Goal: Transaction & Acquisition: Purchase product/service

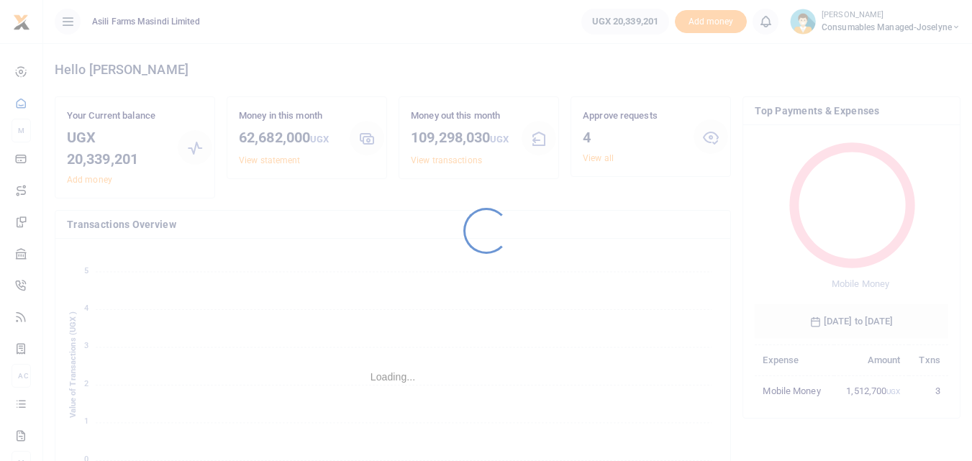
scroll to position [191, 183]
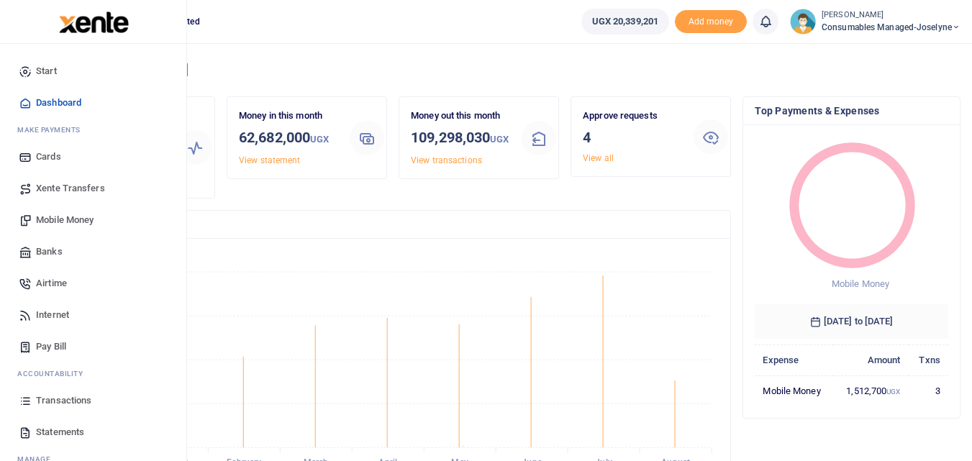
click at [27, 398] on icon at bounding box center [25, 400] width 13 height 13
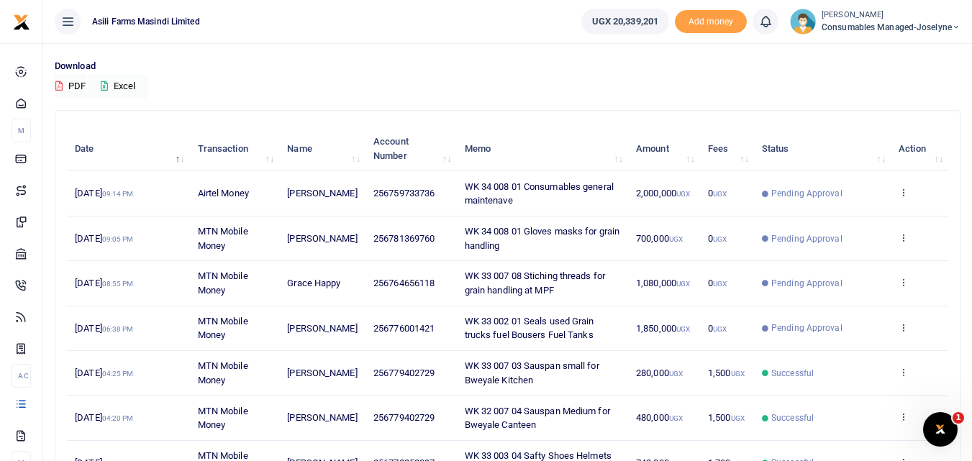
scroll to position [94, 0]
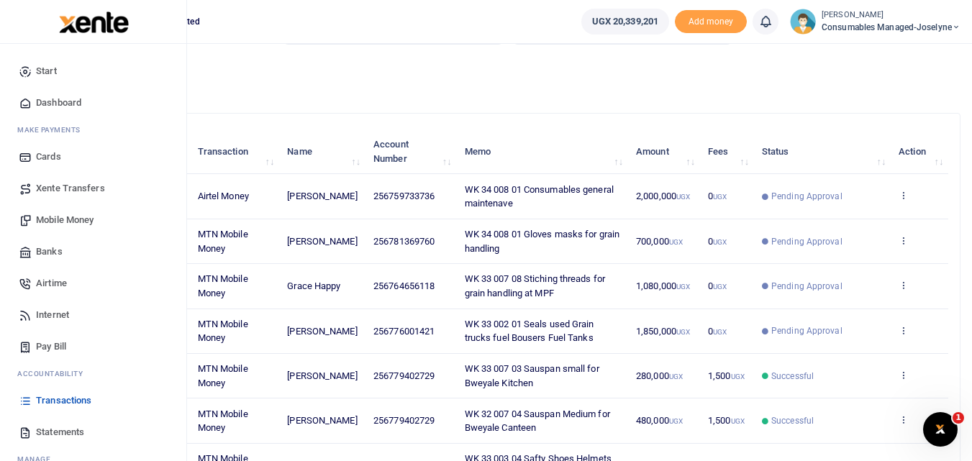
click at [72, 214] on span "Mobile Money" at bounding box center [65, 220] width 58 height 14
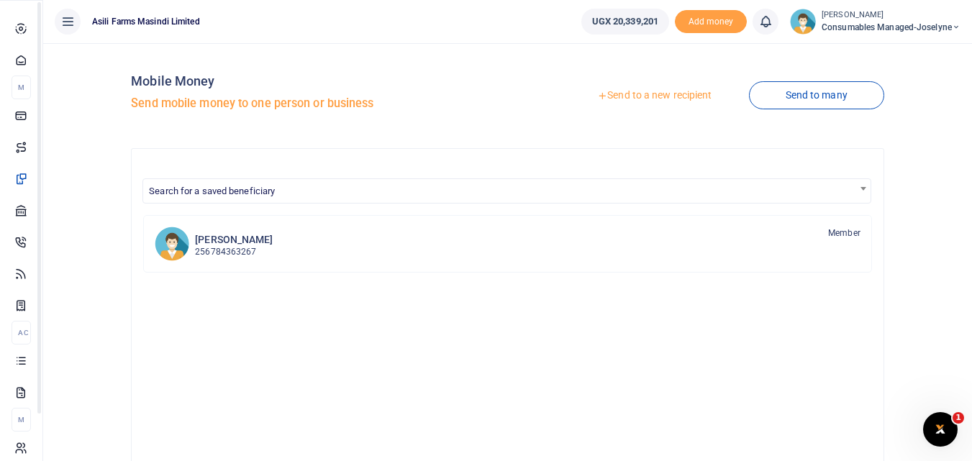
click at [24, 367] on icon at bounding box center [20, 360] width 13 height 13
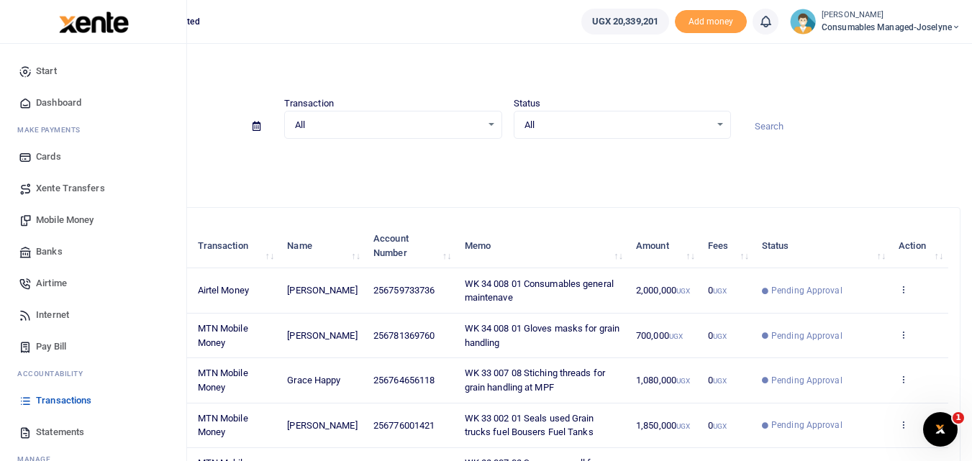
click at [59, 221] on span "Mobile Money" at bounding box center [65, 220] width 58 height 14
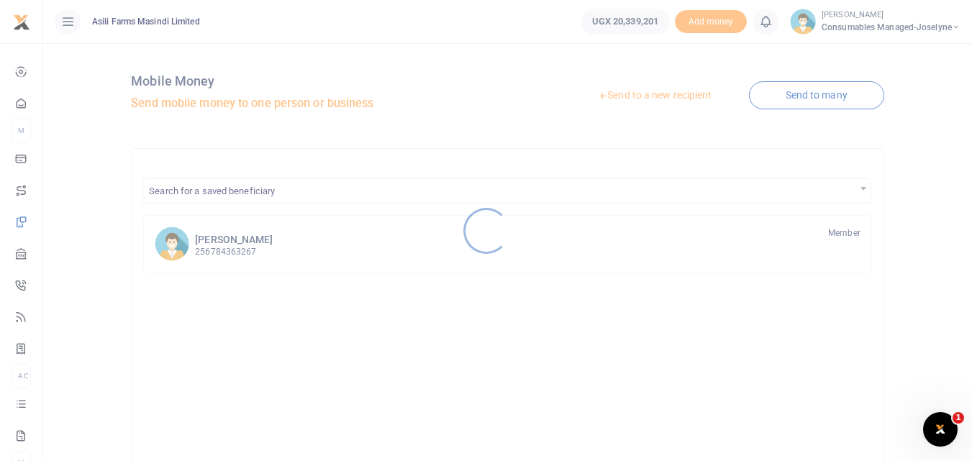
click at [658, 92] on div at bounding box center [486, 230] width 972 height 461
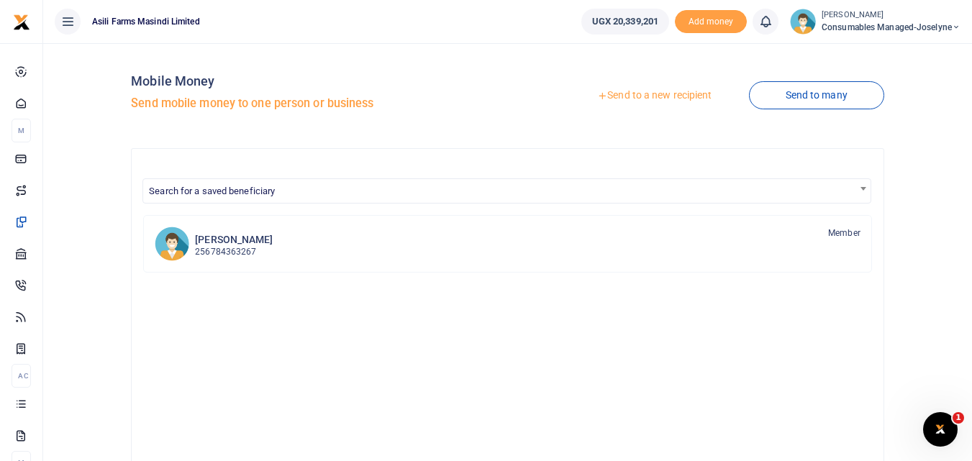
click at [685, 91] on link "Send to a new recipient" at bounding box center [654, 96] width 188 height 26
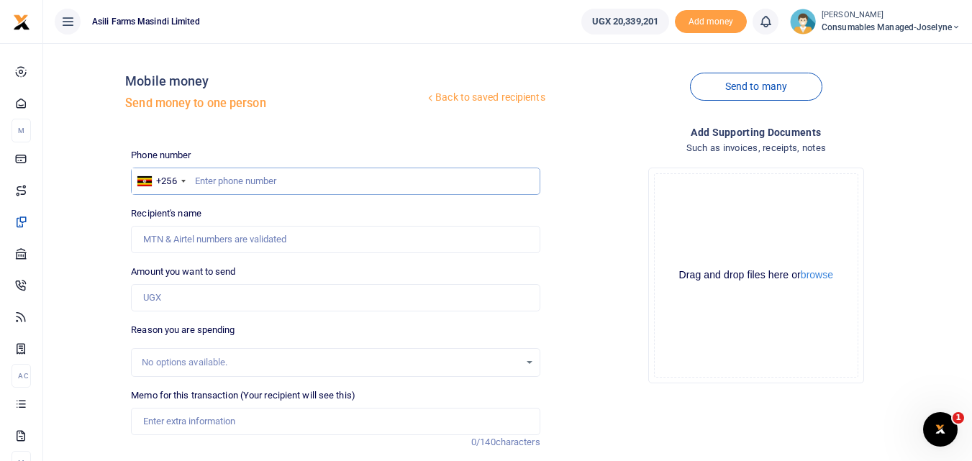
click at [227, 184] on input "text" at bounding box center [335, 181] width 409 height 27
type input "777460006"
type input "[PERSON_NAME]"
type input "777460006"
click at [196, 302] on input "Amount you want to send" at bounding box center [335, 297] width 409 height 27
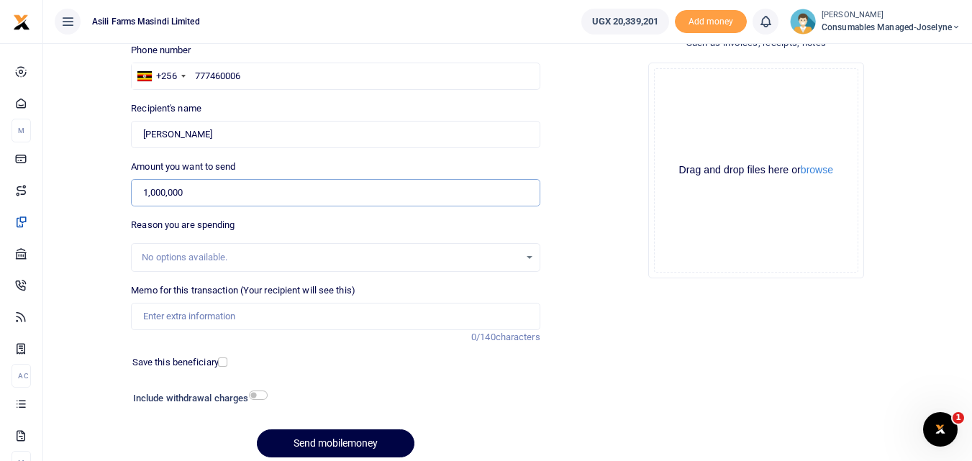
scroll to position [109, 0]
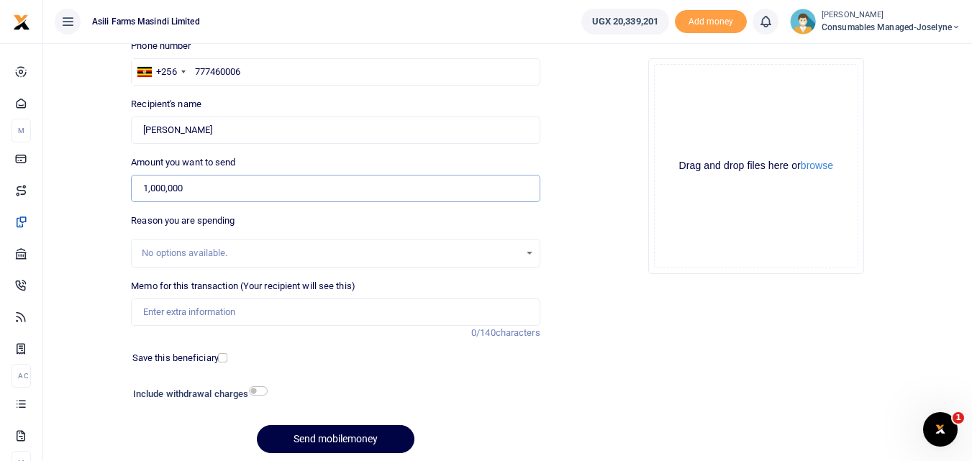
type input "1,000,000"
click at [210, 311] on input "Memo for this transaction (Your recipient will see this)" at bounding box center [335, 312] width 409 height 27
drag, startPoint x: 135, startPoint y: 313, endPoint x: 151, endPoint y: 315, distance: 16.0
click at [151, 315] on input "Memo for this transaction (Your recipient will see this)" at bounding box center [335, 312] width 409 height 27
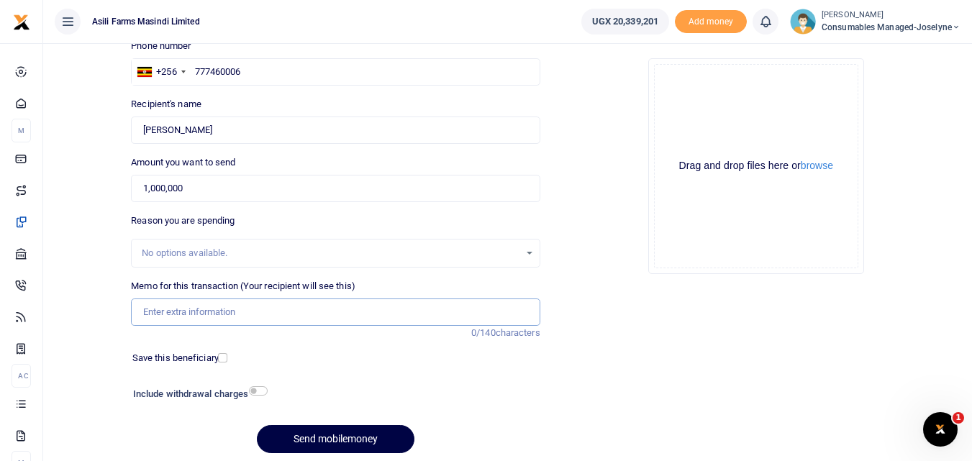
paste input "WK 34 /008 / 02"
click at [480, 309] on input "WK 34 /008 / 02 Petrol for farm operations welding spraying Compressor and h" at bounding box center [335, 312] width 409 height 27
click at [471, 308] on input "WK 34 /008 / 02 Petrol for farm operations welding spraying Compressor and" at bounding box center [335, 312] width 409 height 27
click at [518, 314] on input "WK 34 /008 / 02 Petrol for farm operations welding spraying Compressor and Bike…" at bounding box center [335, 312] width 409 height 27
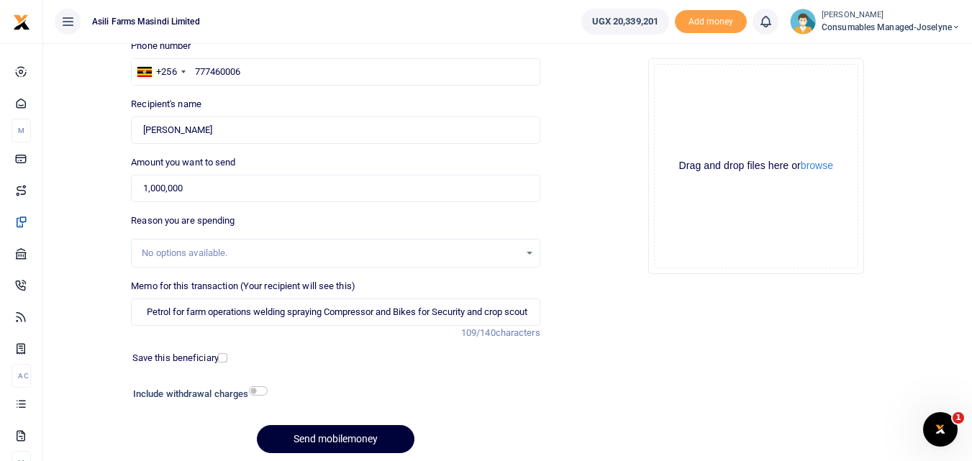
scroll to position [0, 0]
click at [332, 434] on button "Send mobilemoney" at bounding box center [336, 439] width 158 height 28
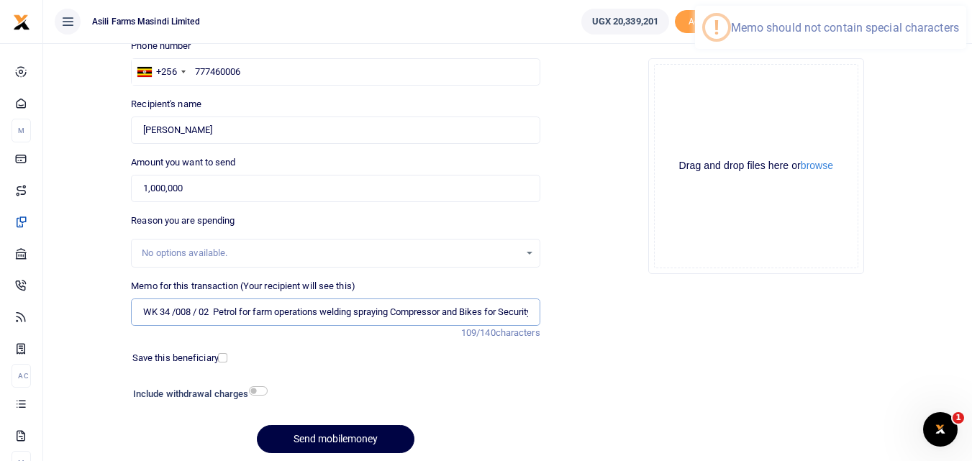
click at [196, 316] on input "WK 34 /008 / 02 Petrol for farm operations welding spraying Compressor and Bike…" at bounding box center [335, 312] width 409 height 27
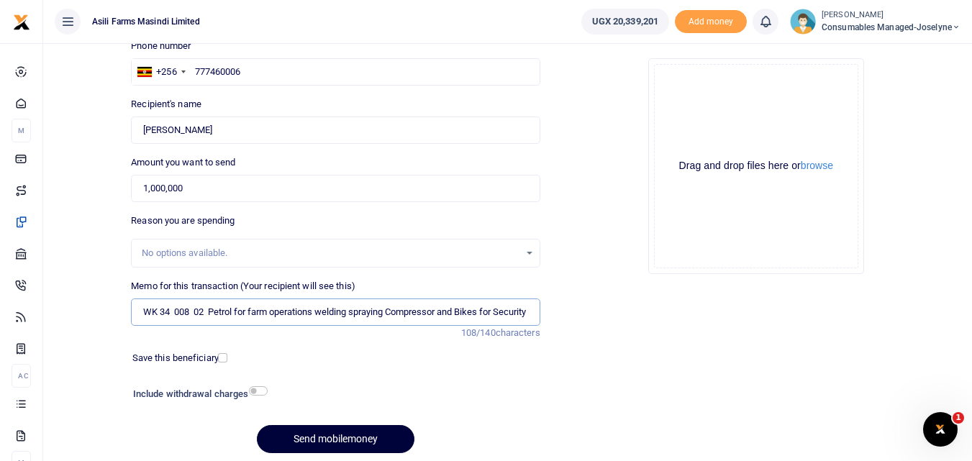
type input "WK 34 008 02 Petrol for farm operations welding spraying Compressor and Bikes f…"
click at [304, 432] on button "Send mobilemoney" at bounding box center [336, 439] width 158 height 28
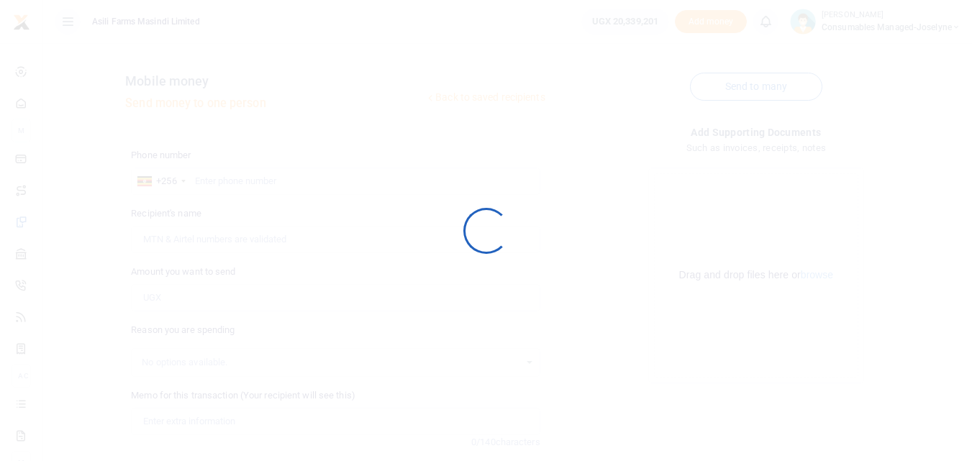
scroll to position [109, 0]
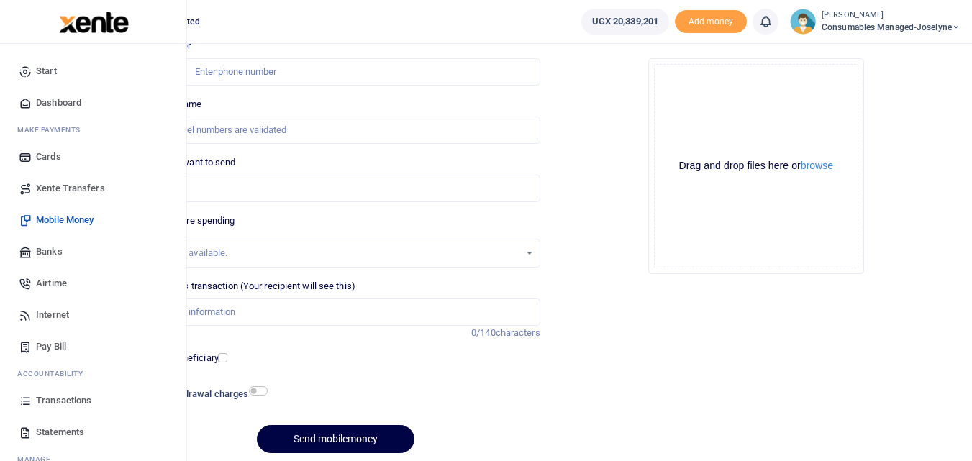
click at [26, 401] on icon at bounding box center [25, 400] width 13 height 13
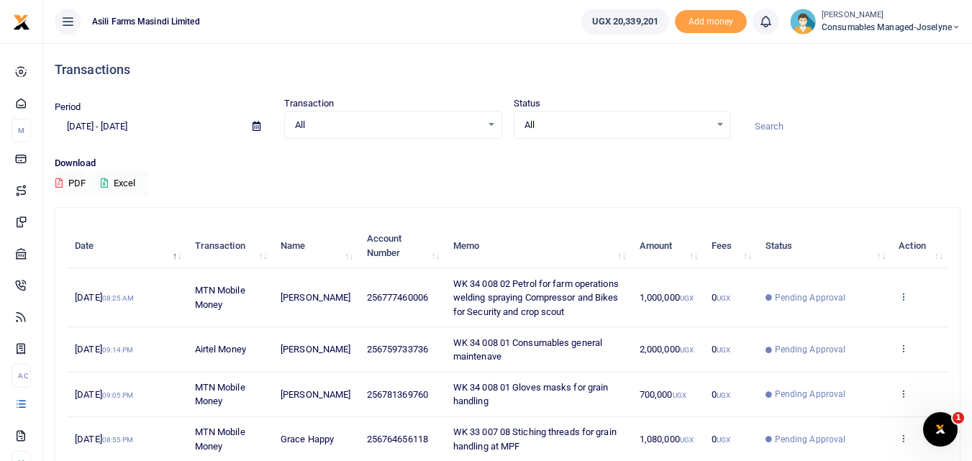
click at [900, 293] on icon at bounding box center [902, 296] width 9 height 10
click at [866, 322] on link "View details" at bounding box center [850, 321] width 114 height 20
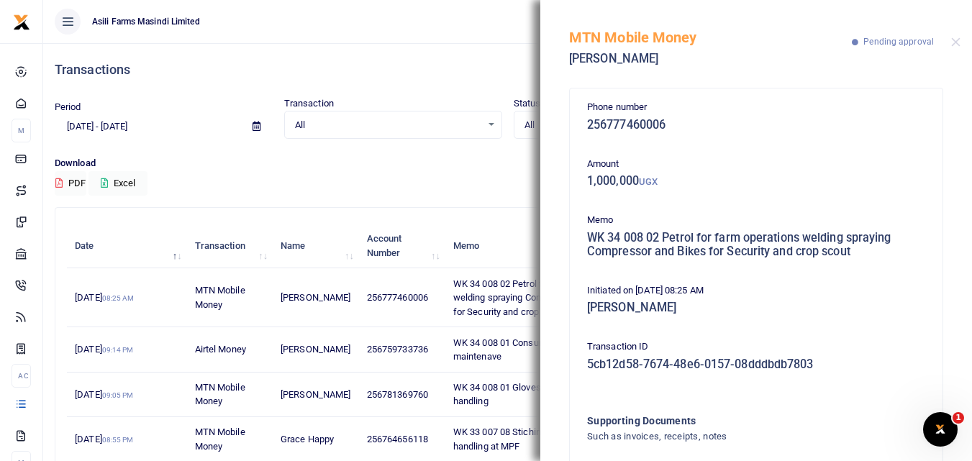
scroll to position [100, 0]
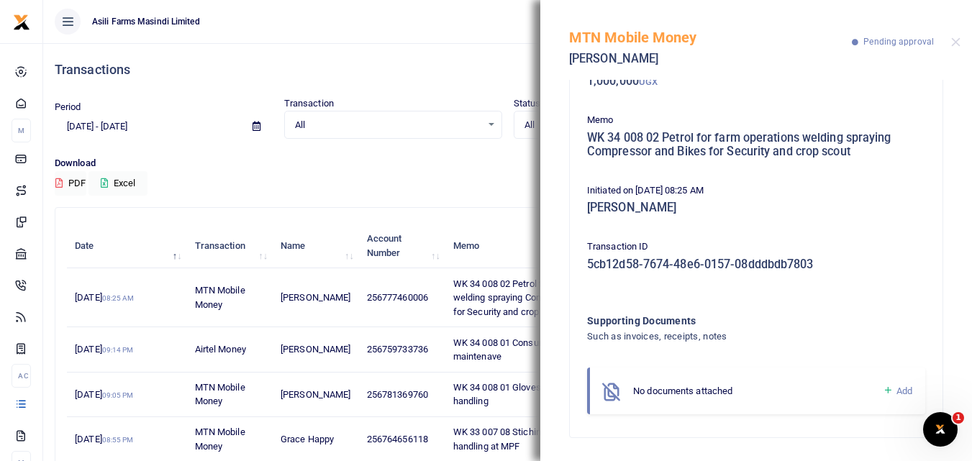
click at [883, 386] on icon at bounding box center [888, 390] width 11 height 13
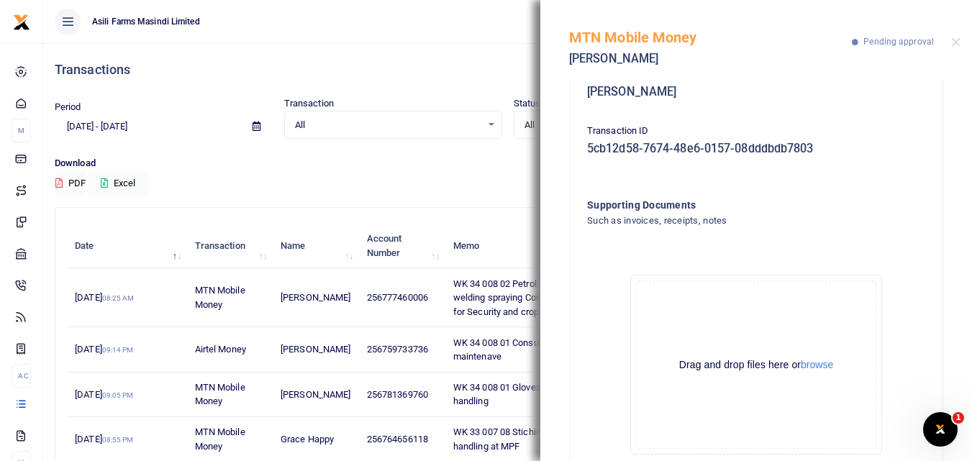
scroll to position [262, 0]
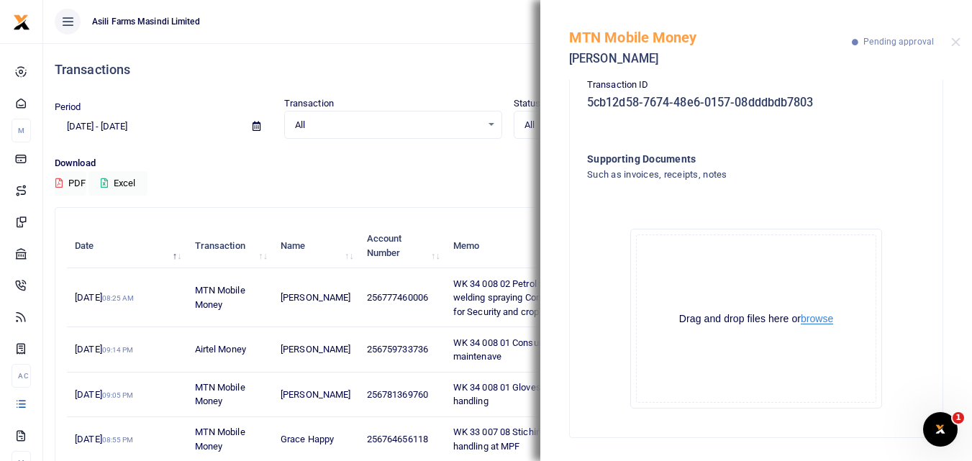
click at [807, 319] on button "browse" at bounding box center [817, 319] width 32 height 11
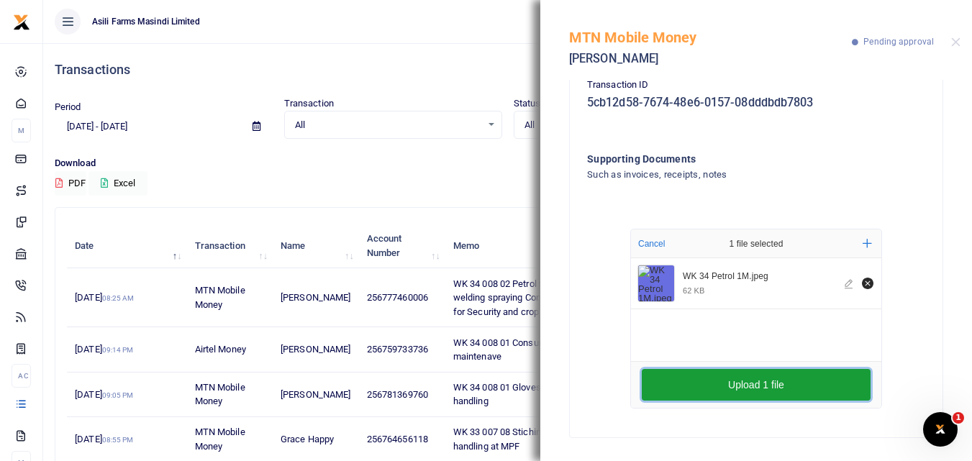
click at [711, 375] on button "Upload 1 file" at bounding box center [756, 385] width 229 height 32
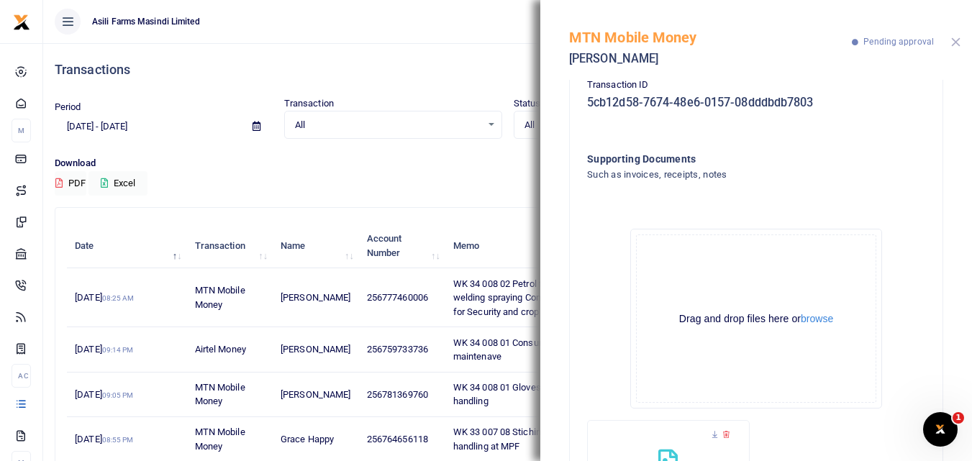
click at [952, 45] on button "Close" at bounding box center [955, 41] width 9 height 9
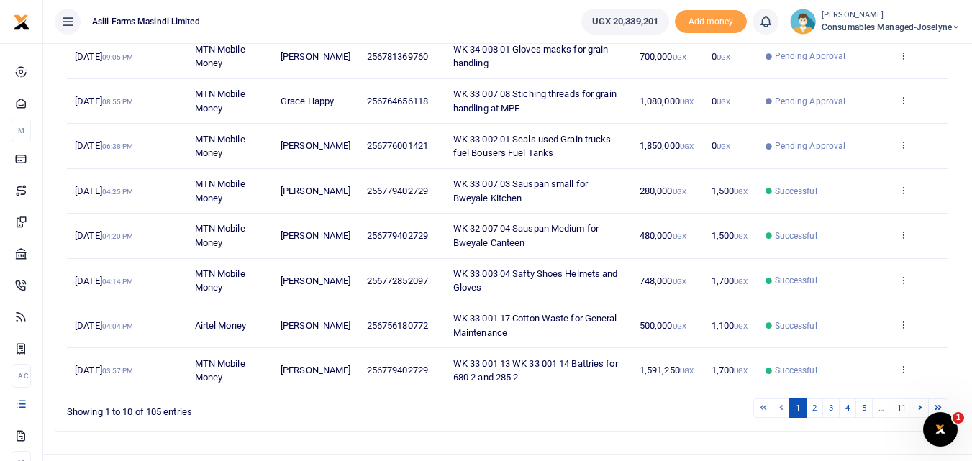
scroll to position [341, 0]
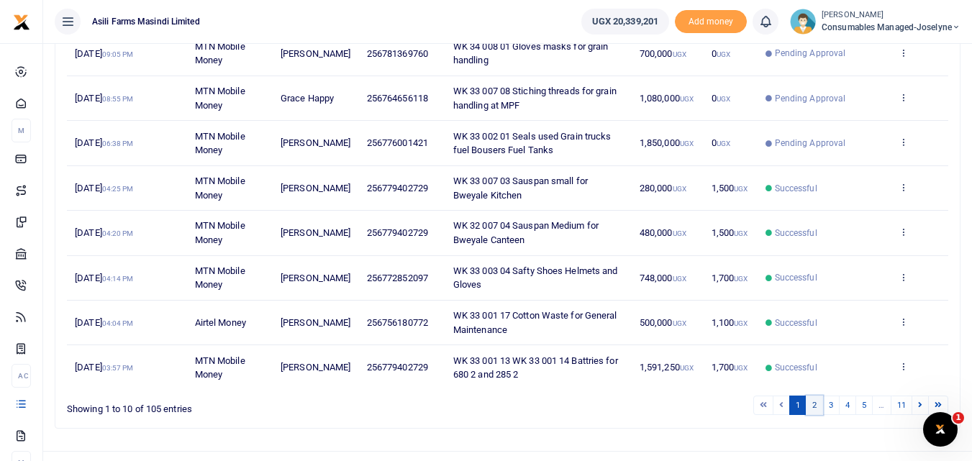
click at [809, 415] on link "2" at bounding box center [814, 405] width 17 height 19
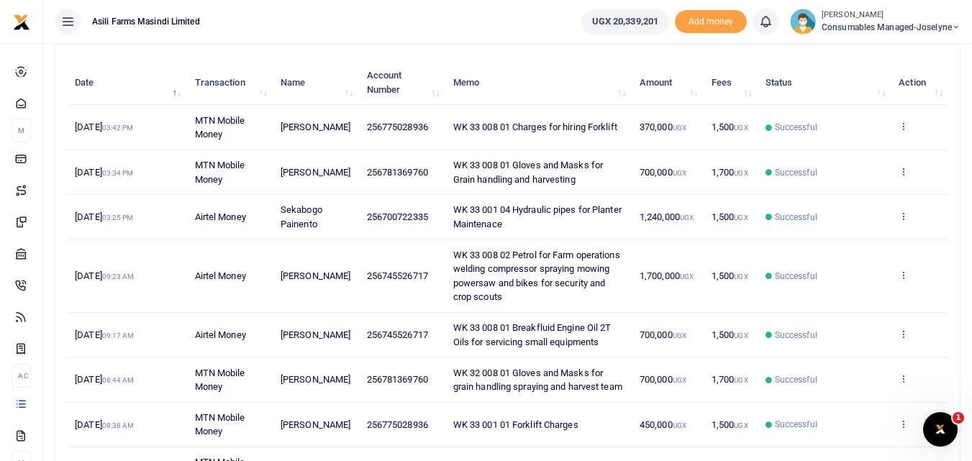
scroll to position [162, 0]
drag, startPoint x: 424, startPoint y: 217, endPoint x: 355, endPoint y: 215, distance: 69.1
click at [358, 215] on td "256700722335" at bounding box center [401, 218] width 86 height 45
copy span "256700722335"
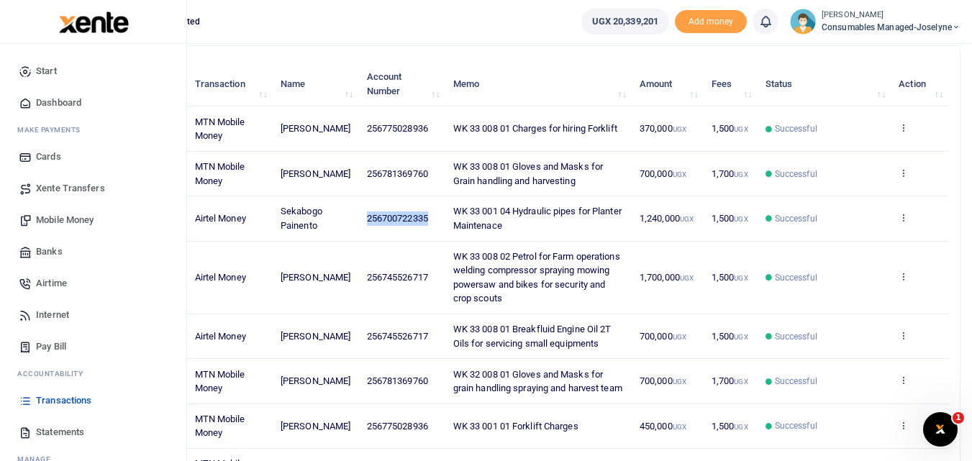
click at [55, 218] on span "Mobile Money" at bounding box center [65, 220] width 58 height 14
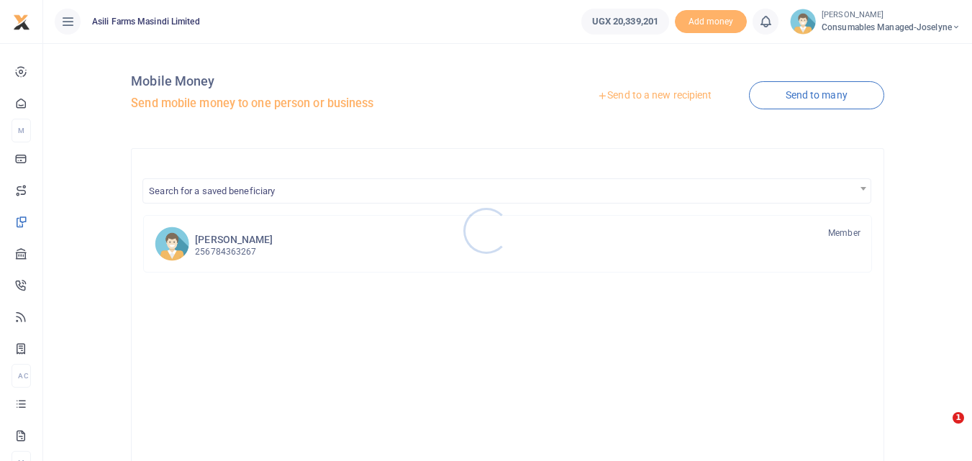
click at [630, 89] on div at bounding box center [486, 230] width 972 height 461
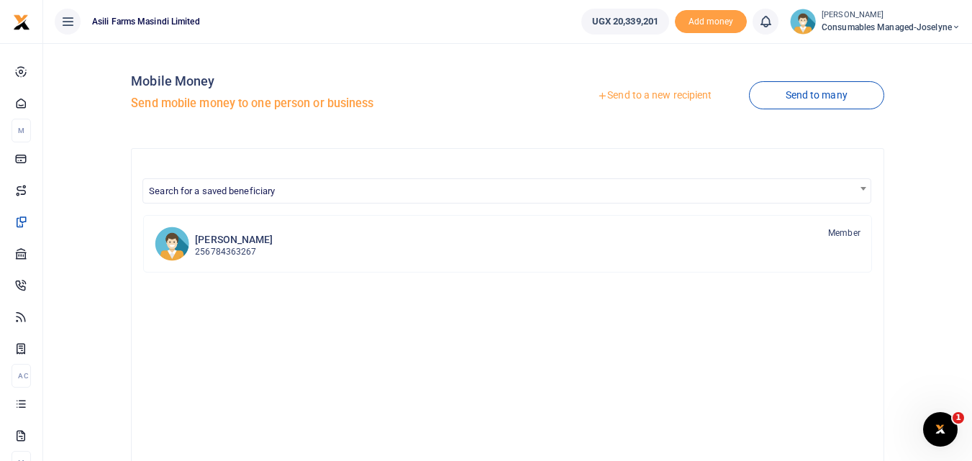
click at [628, 96] on link "Send to a new recipient" at bounding box center [654, 96] width 188 height 26
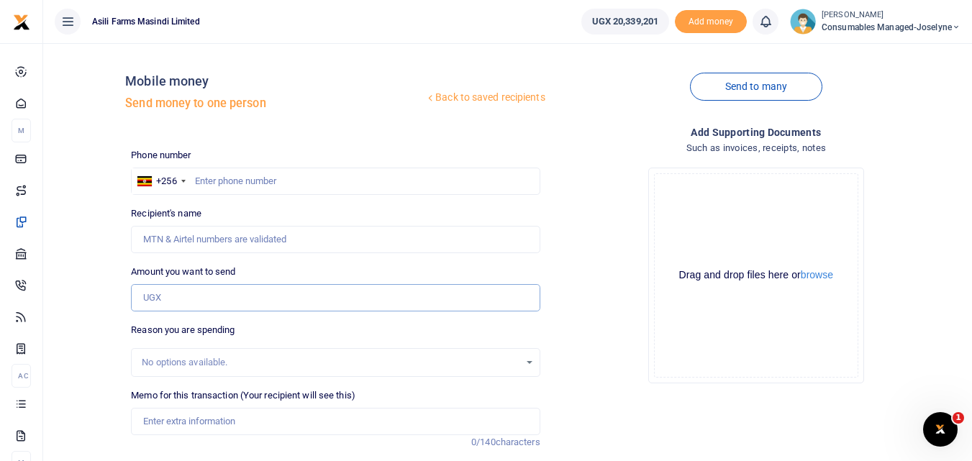
click at [171, 297] on input "Amount you want to send" at bounding box center [335, 297] width 409 height 27
paste input "256700722335"
type input "256700722335"
click at [236, 188] on input "text" at bounding box center [335, 181] width 409 height 27
type input "7"
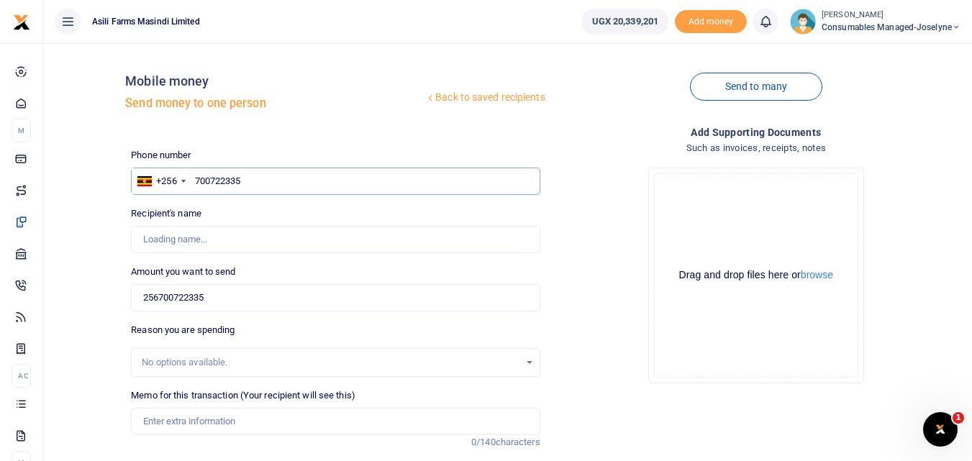
type input "700722335"
click at [264, 294] on input "256700722335" at bounding box center [335, 297] width 409 height 27
type input "2"
type input "0"
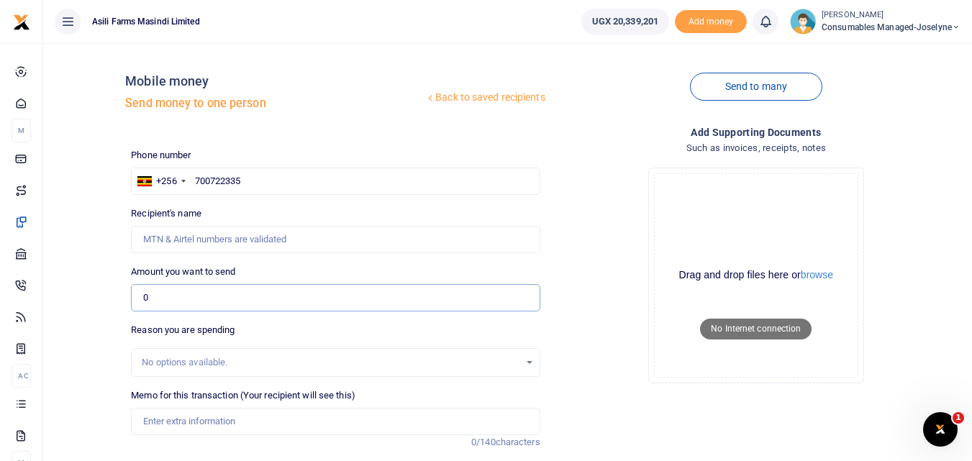
type input "0"
click at [318, 142] on div "Back to saved recipients Mobile money Send money to one person Send to many Pho…" at bounding box center [545, 314] width 841 height 519
click at [274, 172] on input "700722335" at bounding box center [335, 181] width 409 height 27
type input "7"
click at [327, 168] on input "700722335" at bounding box center [335, 181] width 409 height 27
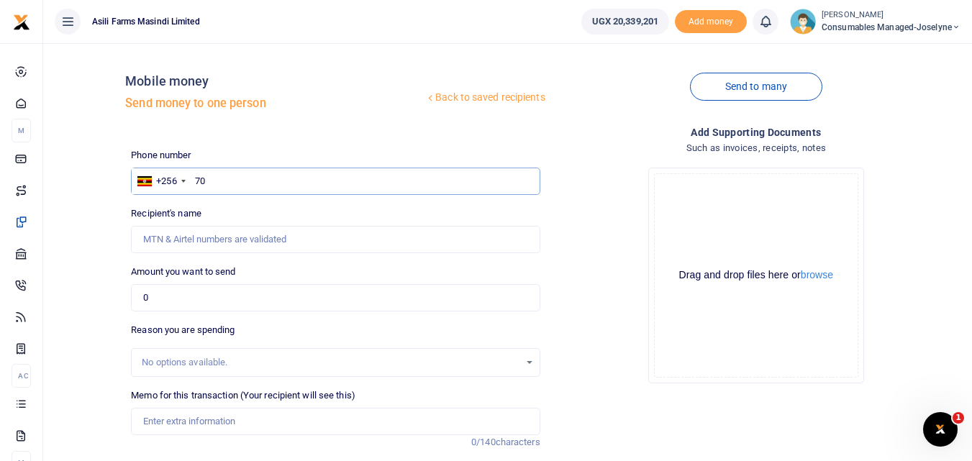
type input "7"
type input "700722335"
type input "Sekabogo Painento"
click at [190, 298] on input "0" at bounding box center [335, 297] width 409 height 27
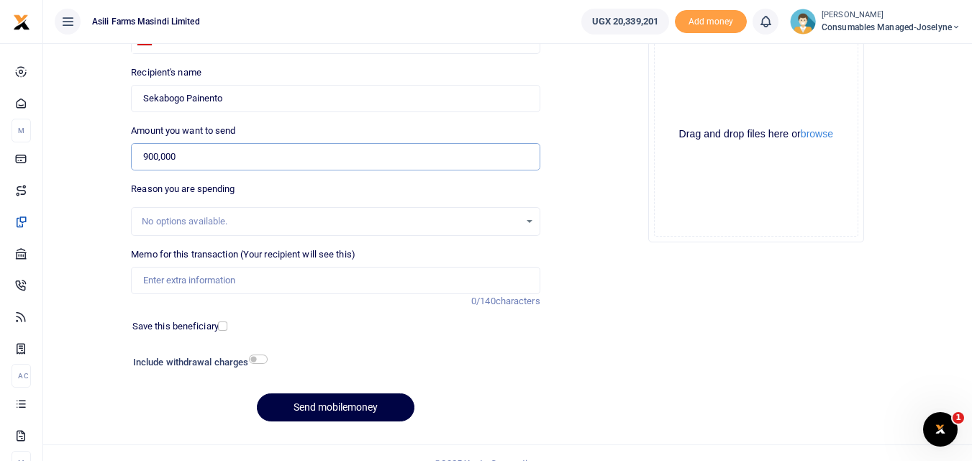
scroll to position [162, 0]
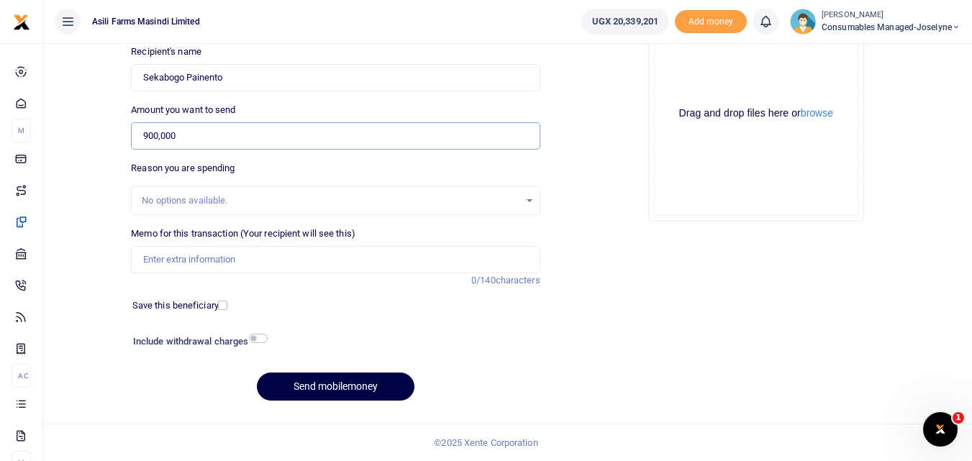
type input "900,000"
click at [181, 266] on input "Memo for this transaction (Your recipient will see this)" at bounding box center [335, 259] width 409 height 27
